Goal: Submit feedback/report problem

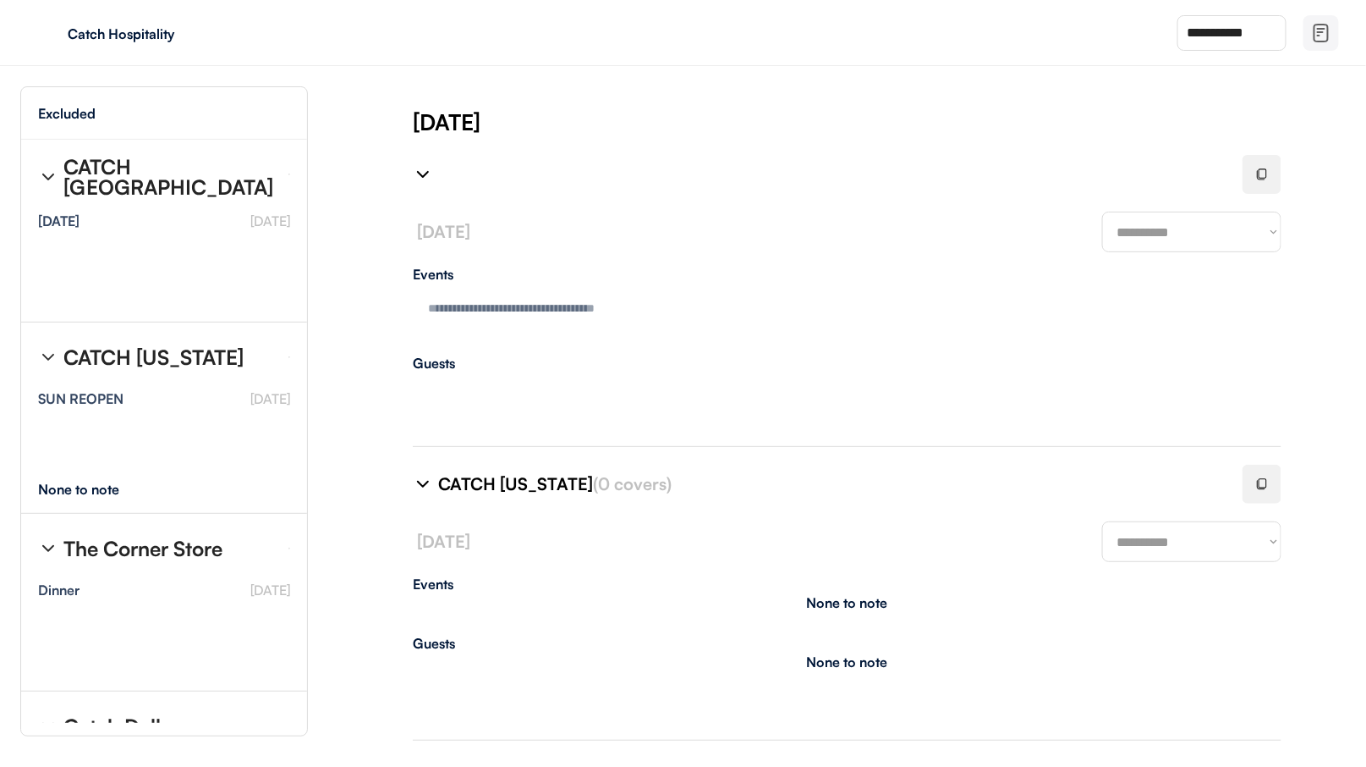
click at [426, 175] on img at bounding box center [423, 174] width 20 height 20
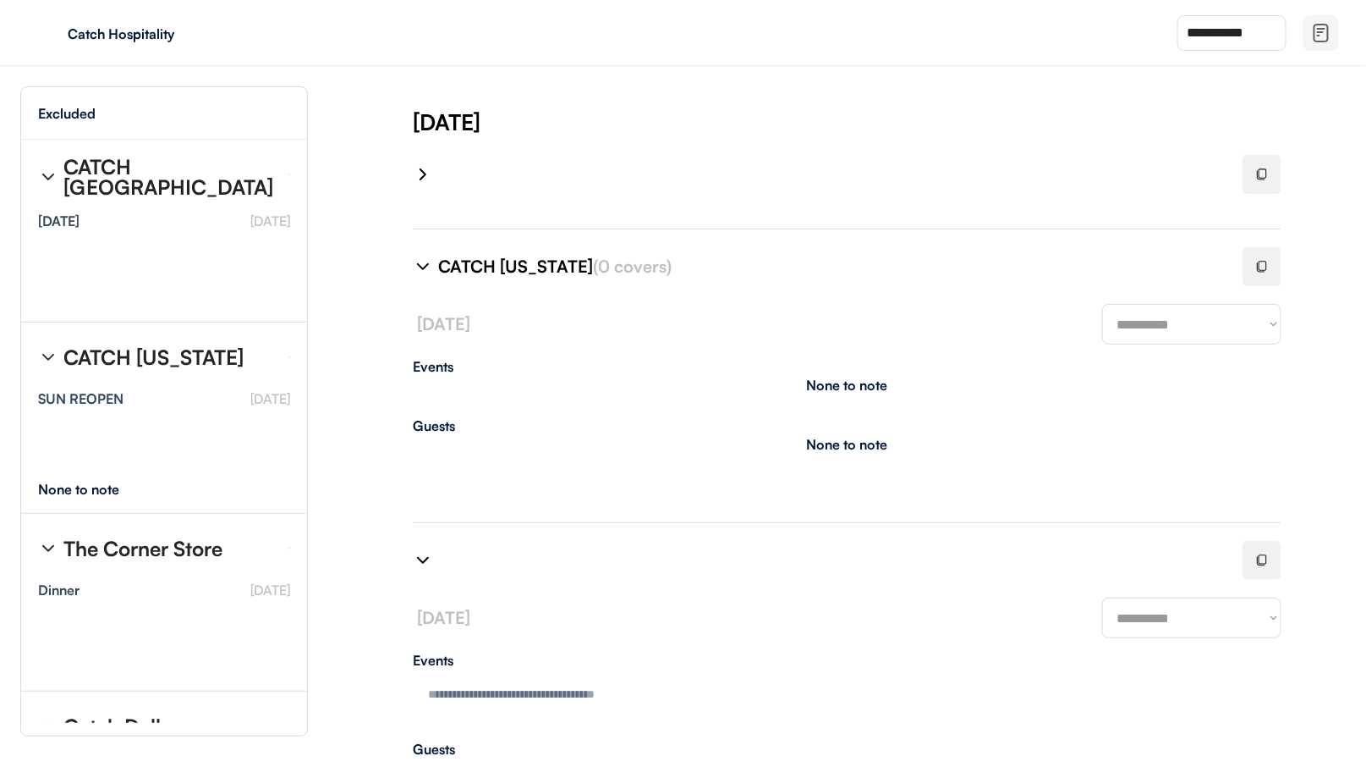
click at [422, 262] on img at bounding box center [423, 266] width 20 height 20
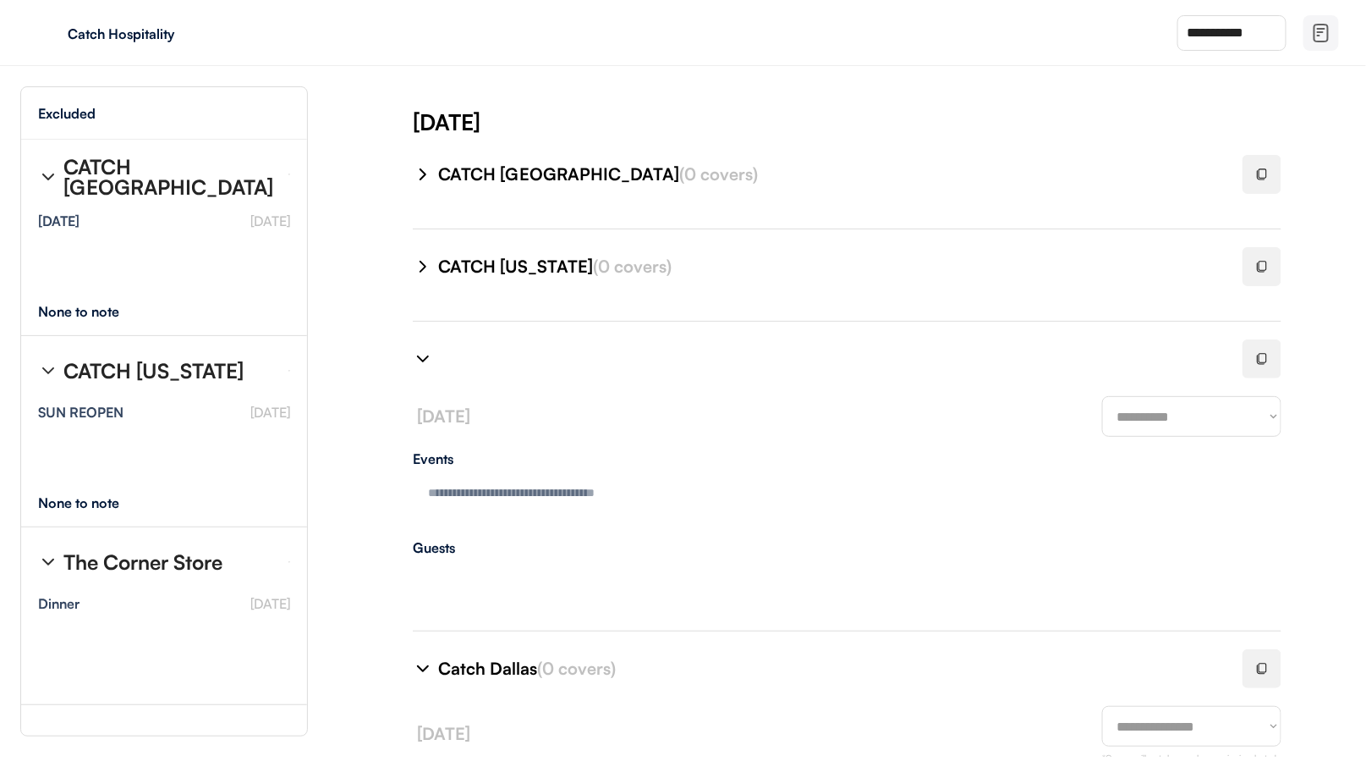
type textarea "**********"
click at [426, 357] on img at bounding box center [423, 359] width 20 height 20
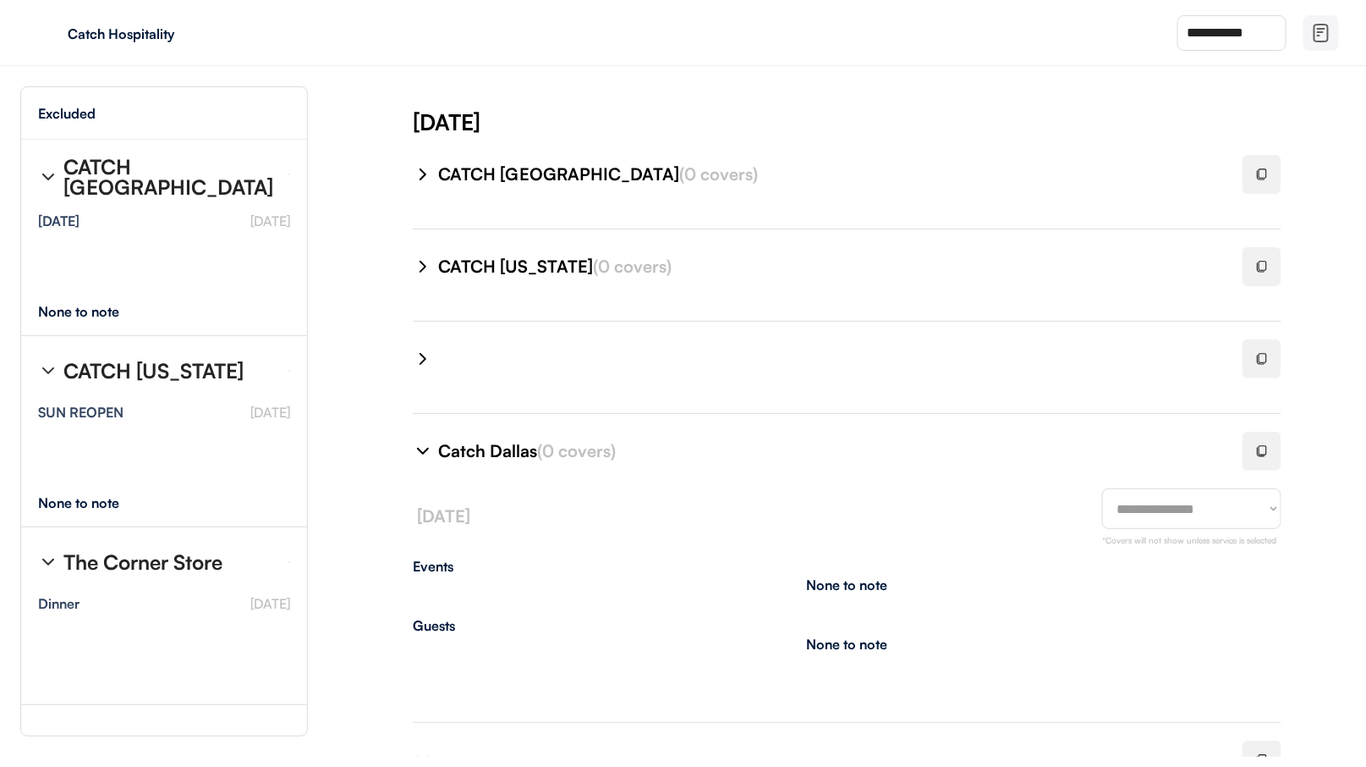
click at [426, 454] on img at bounding box center [423, 451] width 20 height 20
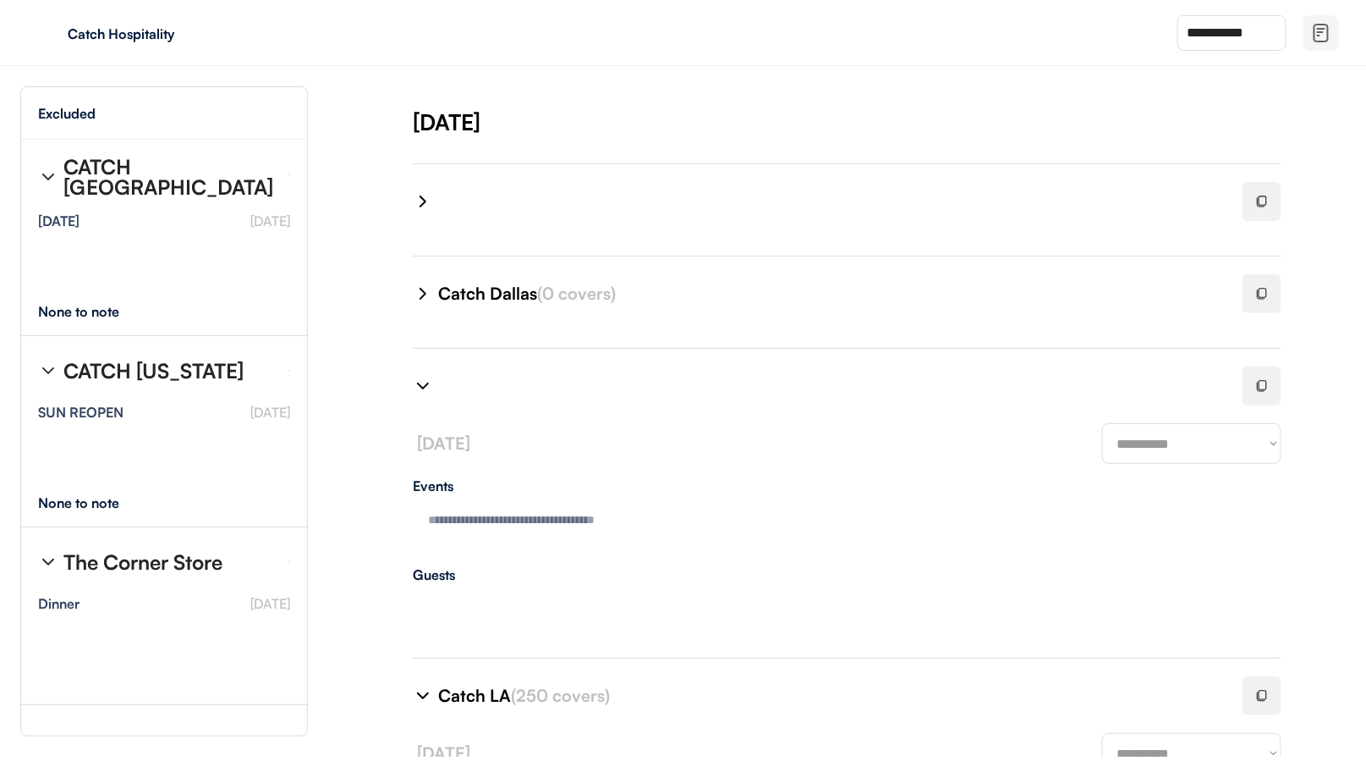
scroll to position [242, 0]
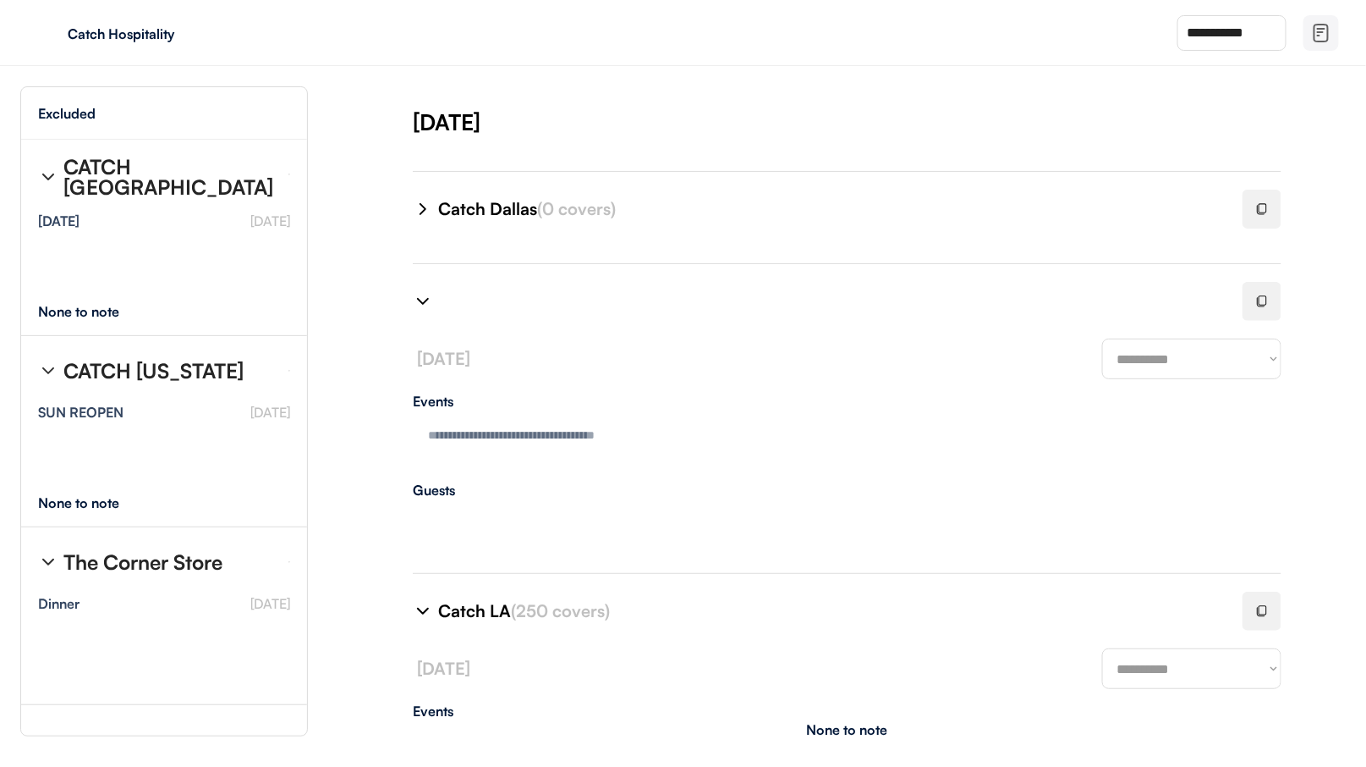
click at [426, 310] on div at bounding box center [818, 301] width 810 height 41
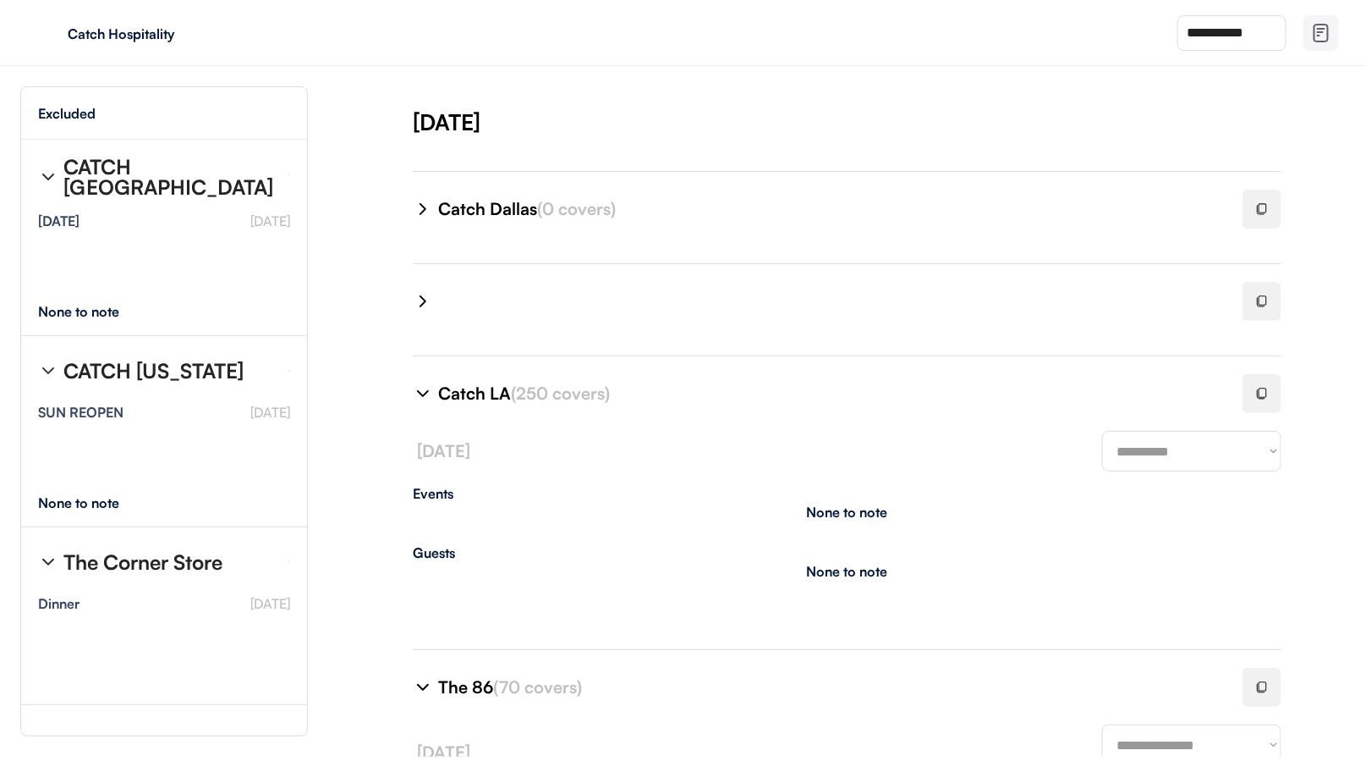
click at [422, 387] on img at bounding box center [423, 393] width 20 height 20
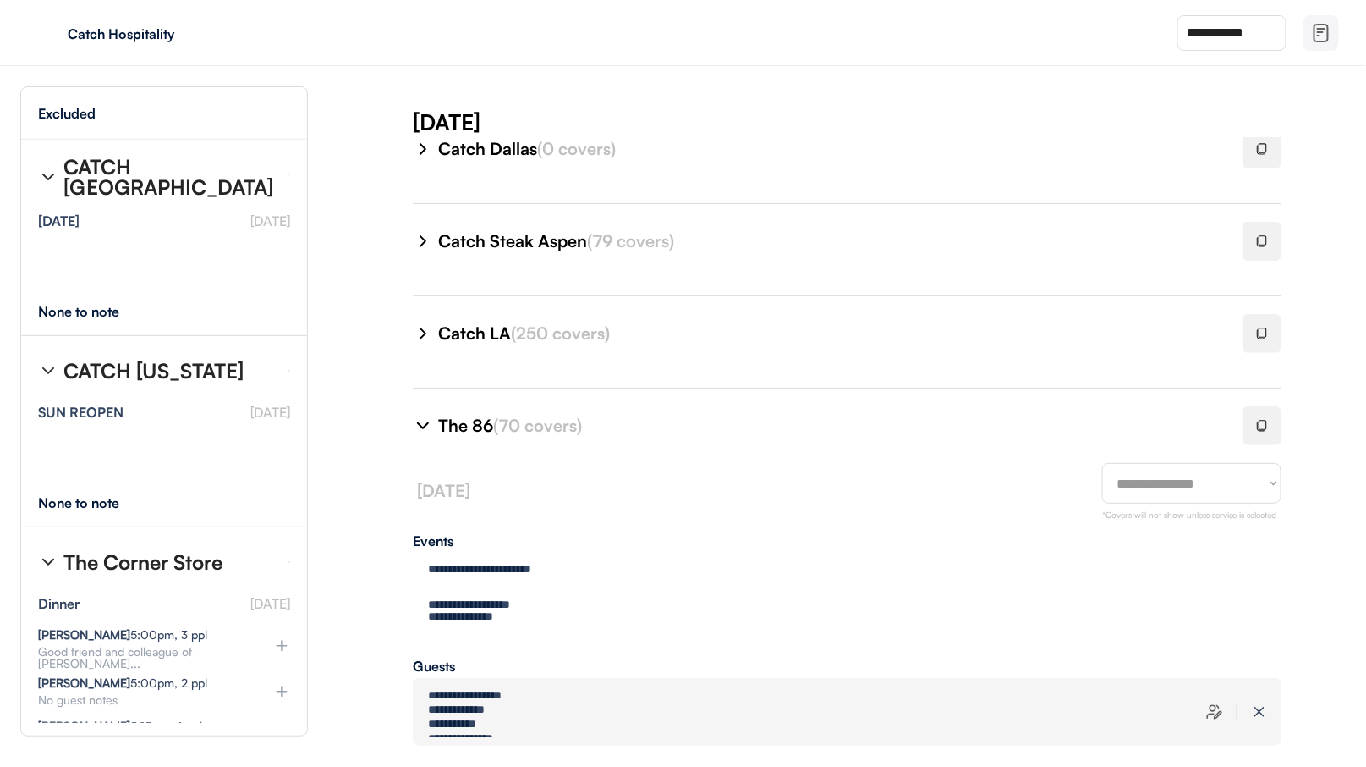
scroll to position [520, 0]
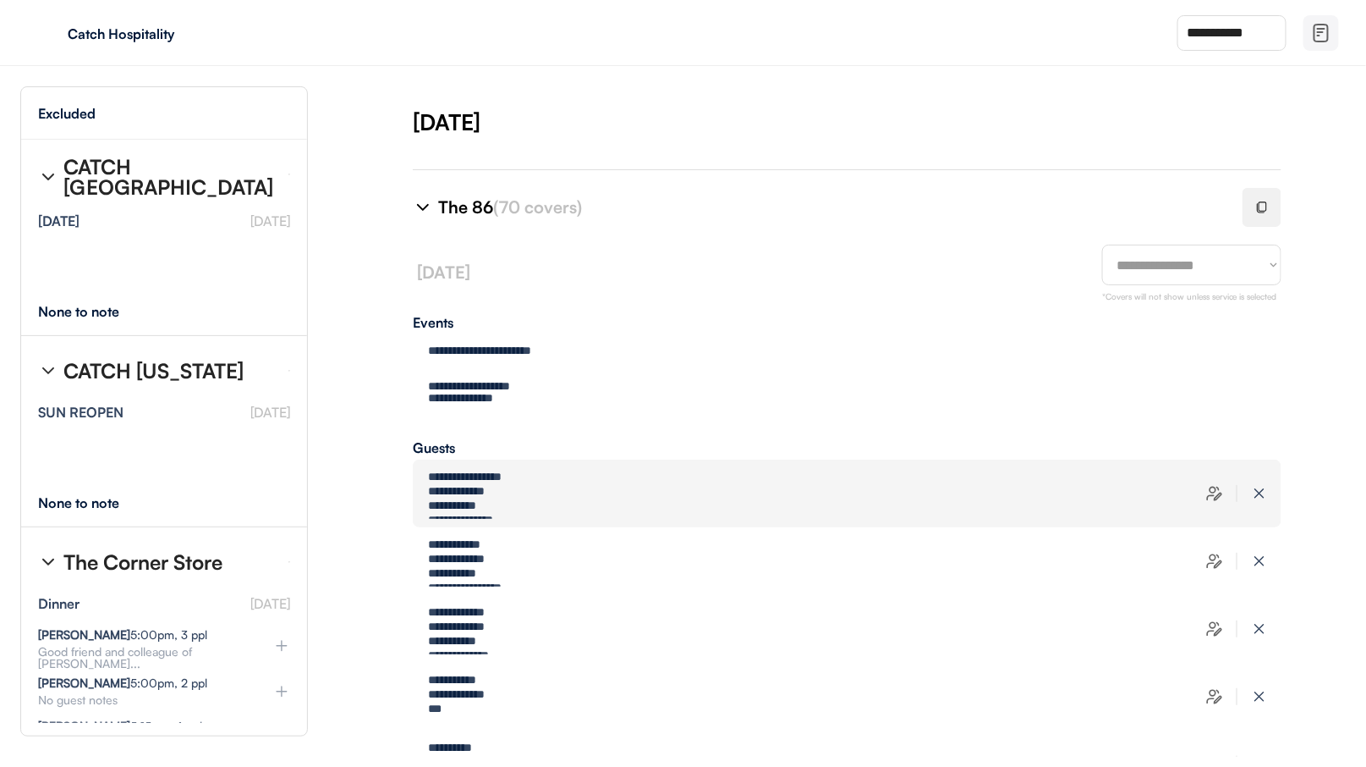
select select "********"
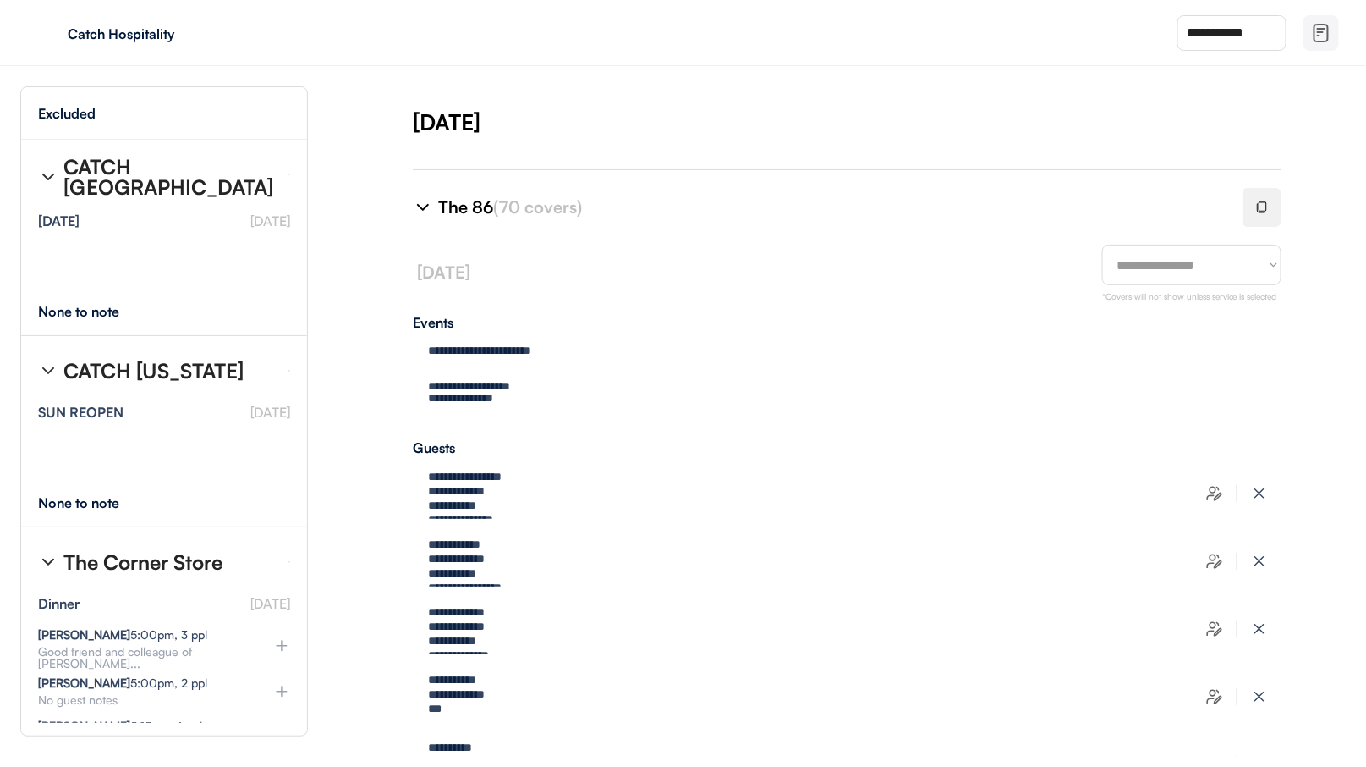
click at [1263, 210] on div at bounding box center [1262, 207] width 39 height 39
